Goal: Obtain resource: Download file/media

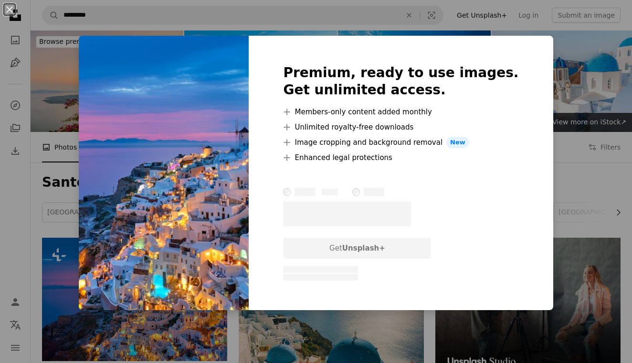
scroll to position [124, 0]
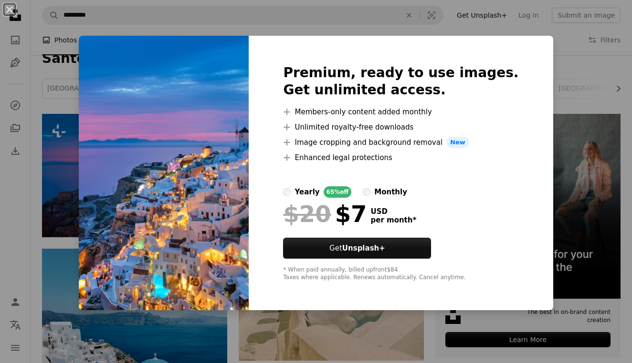
click at [53, 172] on div "An X shape Premium, ready to use images. Get unlimited access. A plus sign Memb…" at bounding box center [316, 181] width 632 height 363
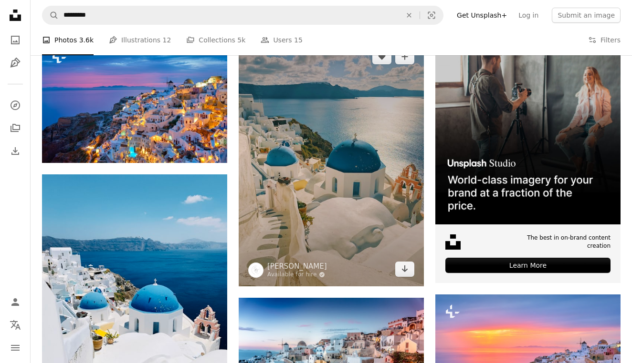
scroll to position [199, 0]
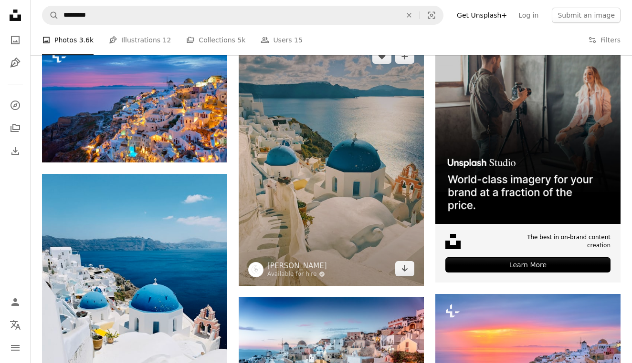
click at [367, 220] on img at bounding box center [330, 162] width 185 height 247
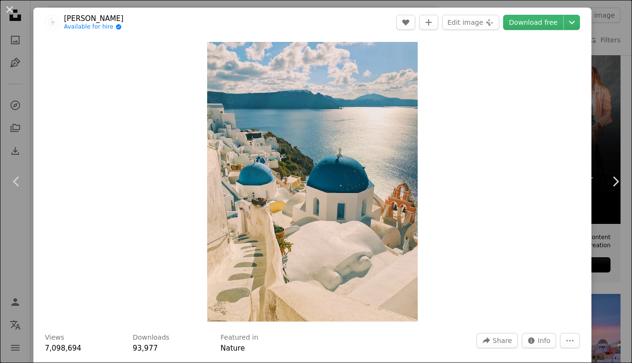
click at [367, 219] on img "Zoom in on this image" at bounding box center [312, 182] width 210 height 280
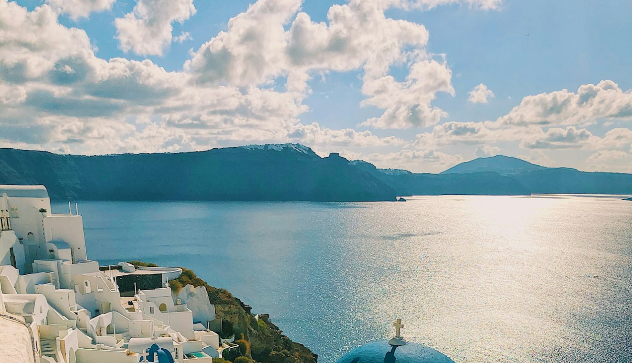
scroll to position [240, 0]
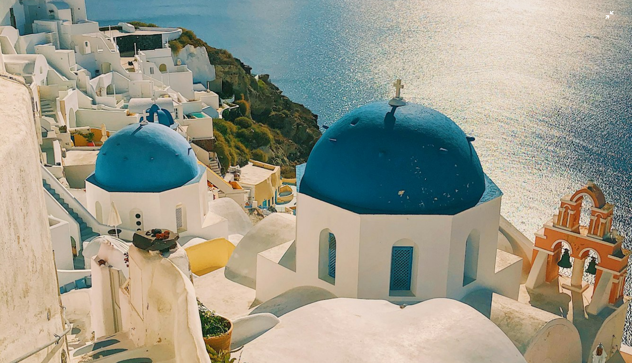
click at [393, 212] on img "Zoom out on this image" at bounding box center [316, 181] width 632 height 843
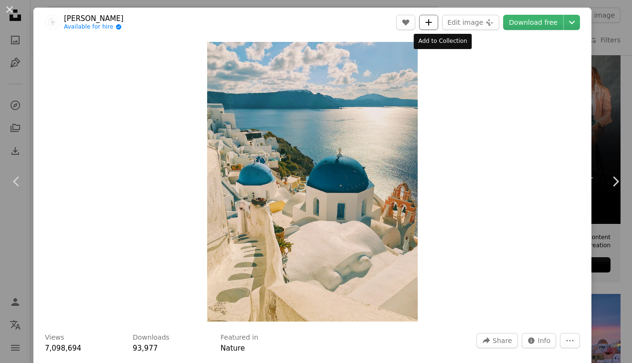
click at [438, 27] on button "A plus sign" at bounding box center [428, 22] width 19 height 15
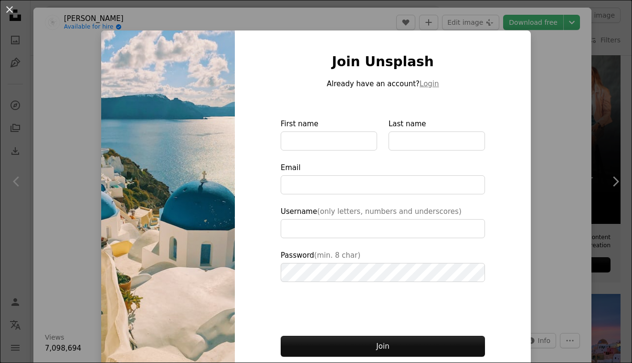
click at [564, 80] on div "An X shape Join Unsplash Already have an account? Login First name Last name Em…" at bounding box center [316, 181] width 632 height 363
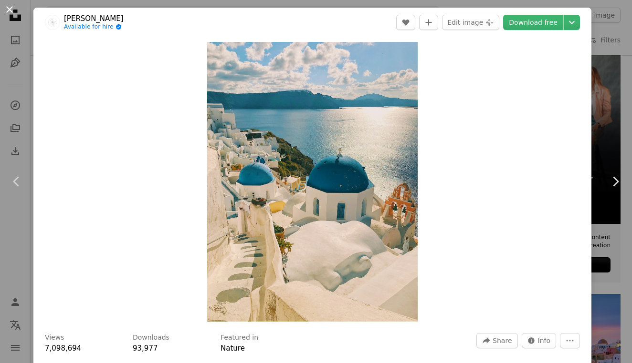
click at [10, 8] on button "An X shape" at bounding box center [9, 9] width 11 height 11
